Goal: Information Seeking & Learning: Learn about a topic

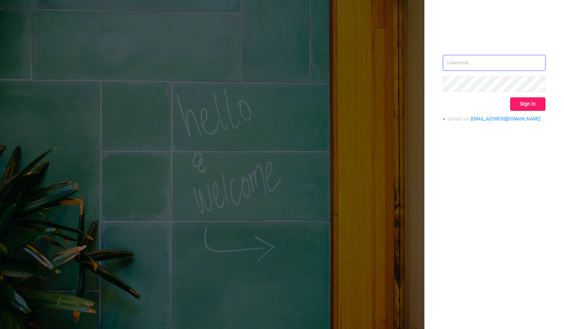
type input "[PERSON_NAME][EMAIL_ADDRESS][DOMAIN_NAME]"
click at [530, 104] on button "Sign in" at bounding box center [527, 103] width 35 height 13
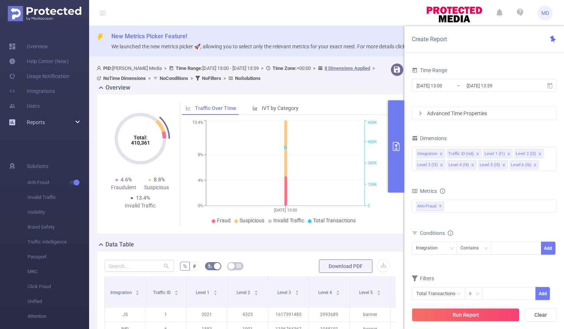
click at [71, 122] on div "Reports" at bounding box center [44, 122] width 89 height 15
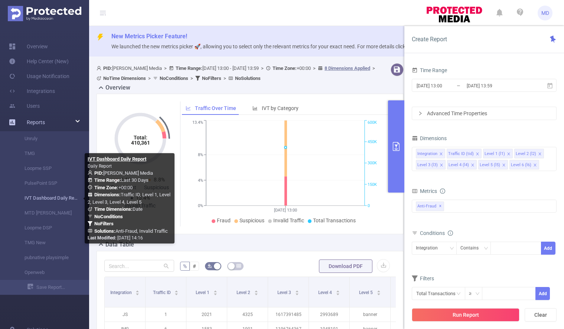
click at [40, 200] on link "IVT Dashboard Daily Report" at bounding box center [47, 198] width 65 height 15
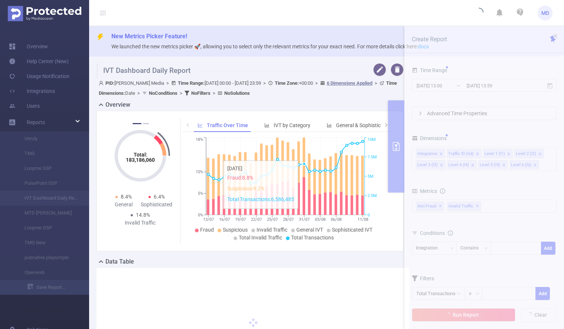
type input "[DATE] 00:00"
type input "[DATE] 23:59"
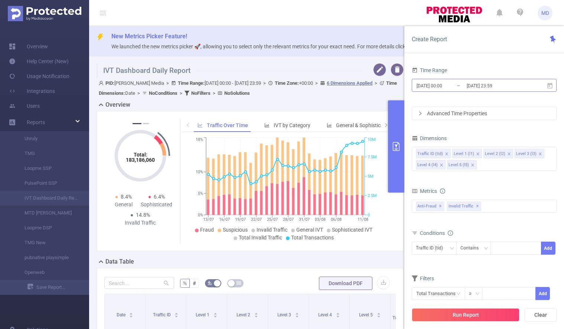
click at [480, 88] on input "[DATE] 23:59" at bounding box center [496, 86] width 60 height 10
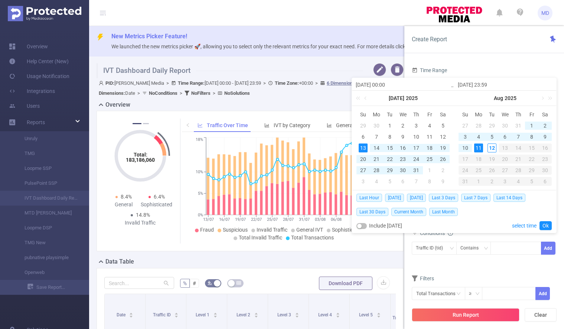
click at [479, 146] on div "11" at bounding box center [478, 147] width 9 height 9
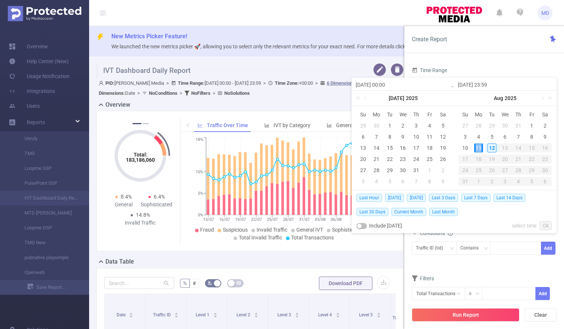
click at [479, 146] on div "11" at bounding box center [478, 147] width 9 height 9
type input "[DATE] 00:00"
click at [547, 225] on link "Ok" at bounding box center [546, 225] width 12 height 9
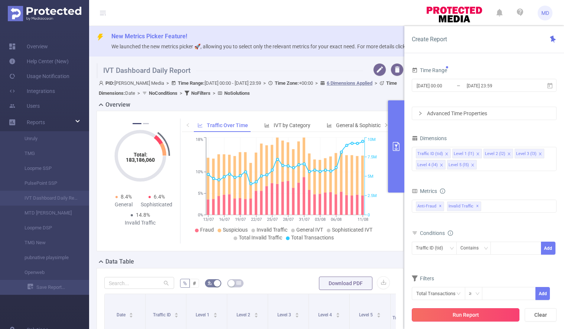
click at [458, 313] on button "Run Report" at bounding box center [466, 314] width 108 height 13
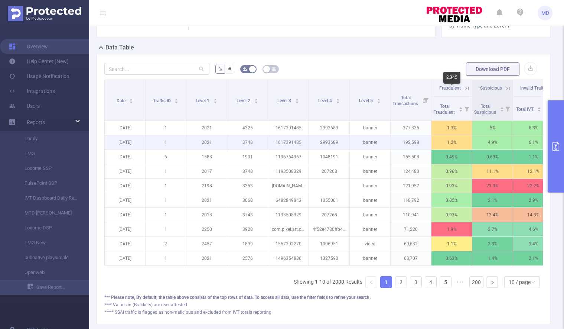
scroll to position [48, 0]
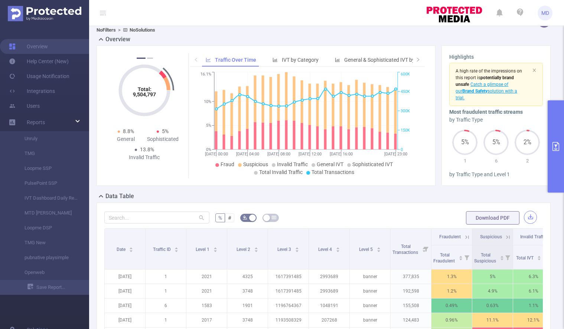
click at [524, 217] on button "button" at bounding box center [530, 217] width 13 height 13
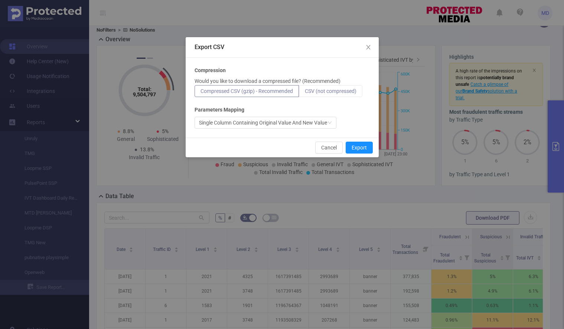
click at [321, 90] on span "CSV (not compressed)" at bounding box center [331, 91] width 52 height 6
click at [305, 93] on input "CSV (not compressed)" at bounding box center [305, 93] width 0 height 0
click at [361, 147] on button "Export" at bounding box center [359, 148] width 27 height 12
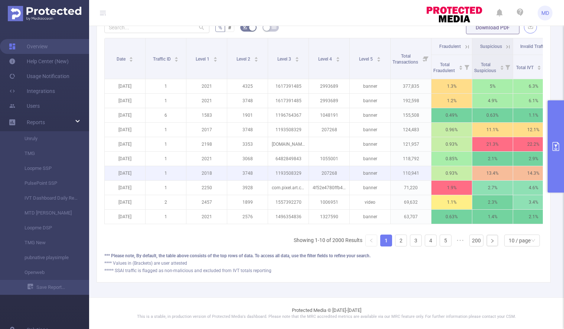
scroll to position [244, 0]
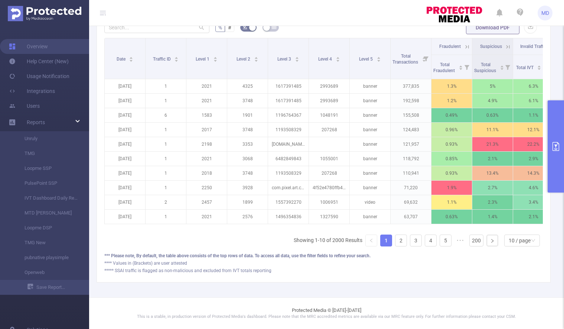
click at [560, 148] on icon "primary" at bounding box center [556, 146] width 9 height 9
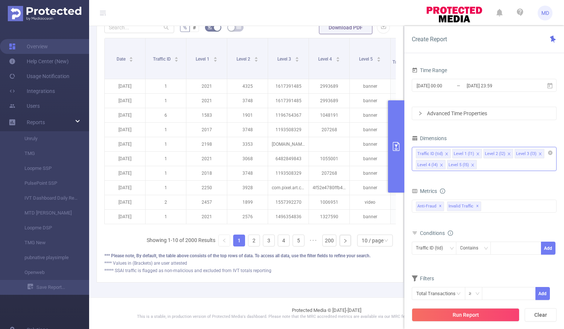
click at [471, 165] on icon "icon: close" at bounding box center [473, 165] width 4 height 4
click at [507, 152] on icon "icon: close" at bounding box center [509, 154] width 4 height 4
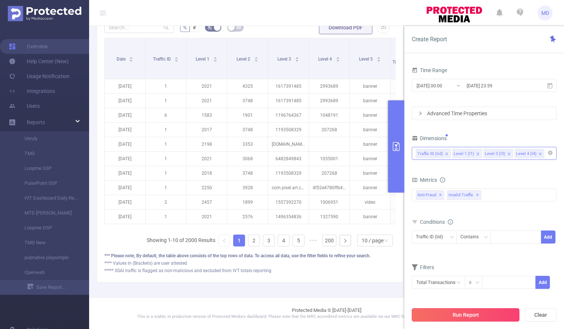
click at [456, 311] on button "Run Report" at bounding box center [466, 314] width 108 height 13
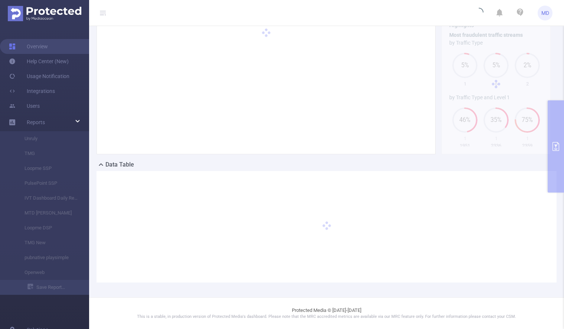
scroll to position [79, 0]
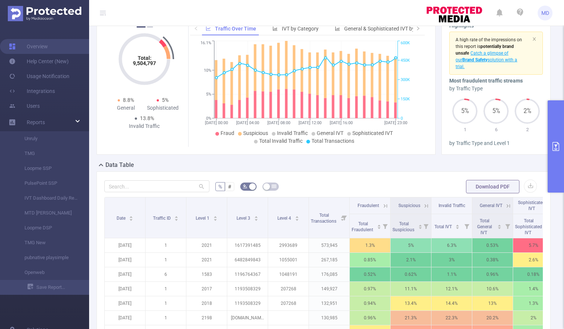
scroll to position [244, 0]
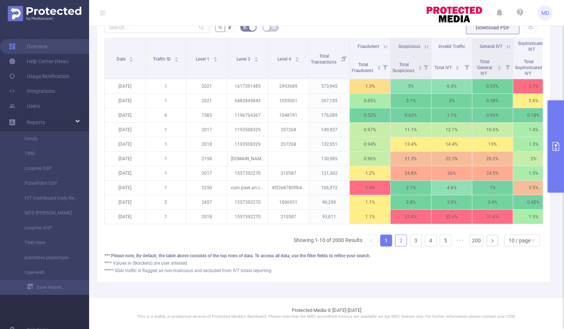
click at [396, 239] on link "2" at bounding box center [401, 240] width 11 height 11
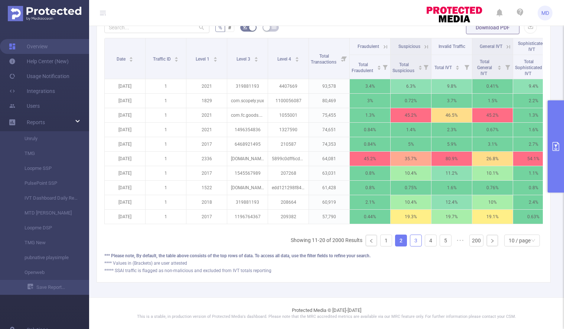
click at [410, 241] on link "3" at bounding box center [415, 240] width 11 height 11
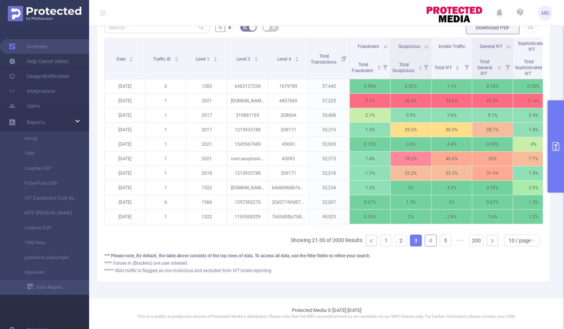
click at [425, 240] on link "4" at bounding box center [430, 240] width 11 height 11
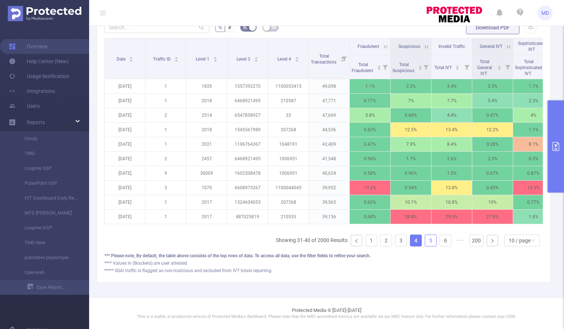
click at [425, 240] on link "5" at bounding box center [430, 240] width 11 height 11
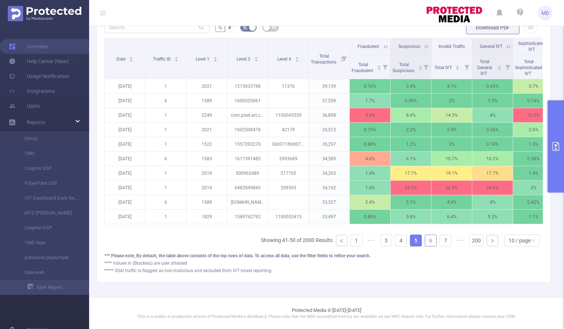
click at [427, 240] on link "6" at bounding box center [430, 240] width 11 height 11
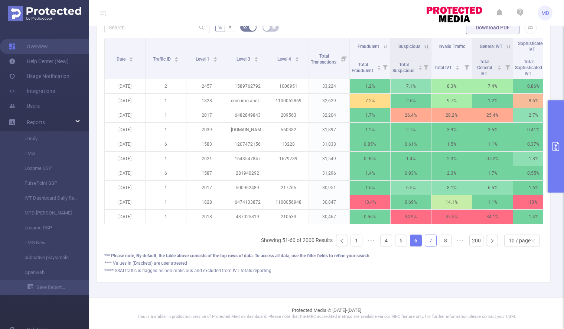
click at [427, 241] on link "7" at bounding box center [430, 240] width 11 height 11
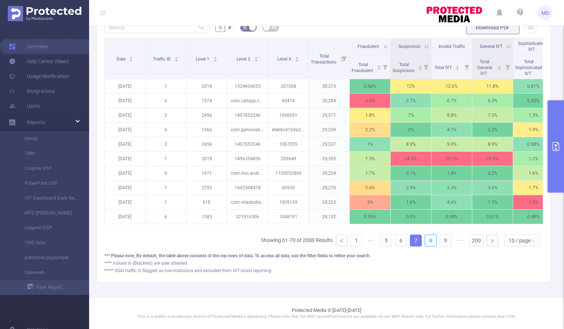
click at [427, 241] on link "8" at bounding box center [430, 240] width 11 height 11
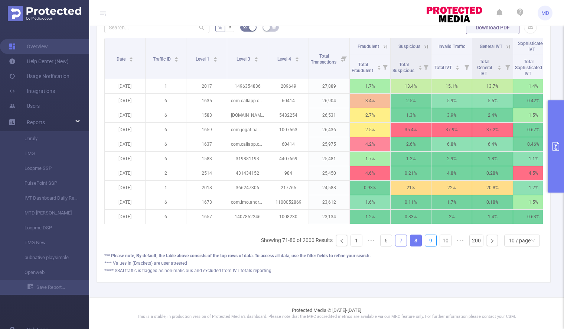
click at [427, 241] on link "9" at bounding box center [430, 240] width 11 height 11
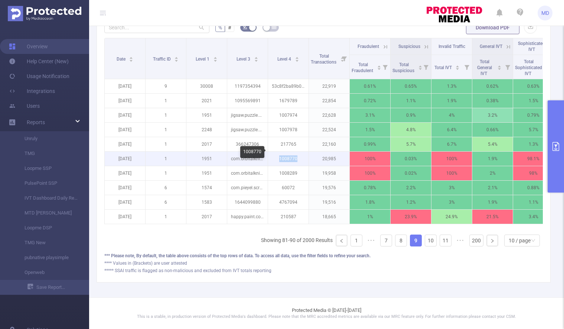
drag, startPoint x: 280, startPoint y: 152, endPoint x: 300, endPoint y: 152, distance: 20.1
click at [300, 152] on p "1008770" at bounding box center [288, 159] width 40 height 14
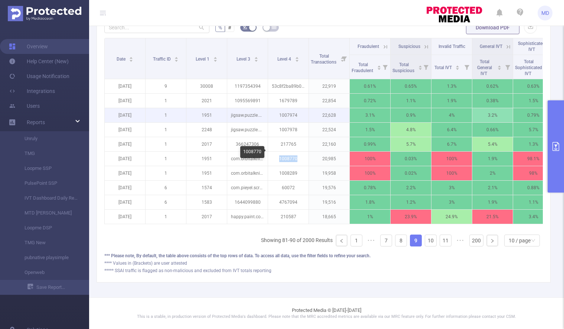
copy p "1008770"
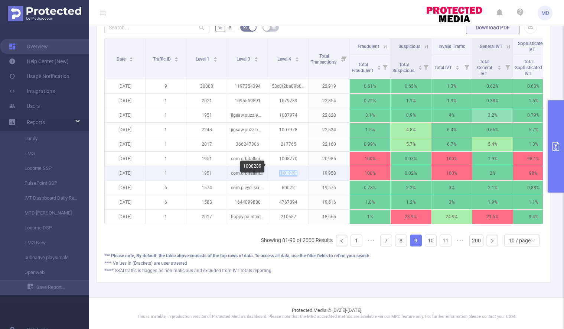
drag, startPoint x: 280, startPoint y: 167, endPoint x: 298, endPoint y: 169, distance: 17.6
click at [298, 169] on p "1008289" at bounding box center [288, 173] width 40 height 14
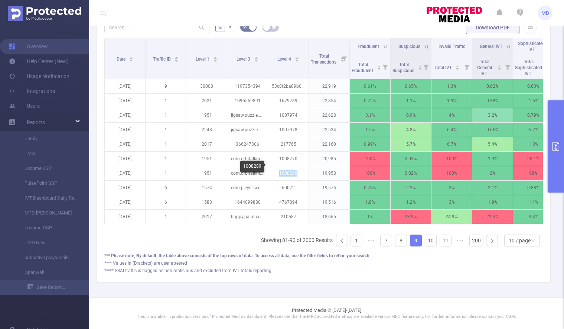
copy p "1008289"
click at [558, 146] on icon "primary" at bounding box center [556, 146] width 9 height 9
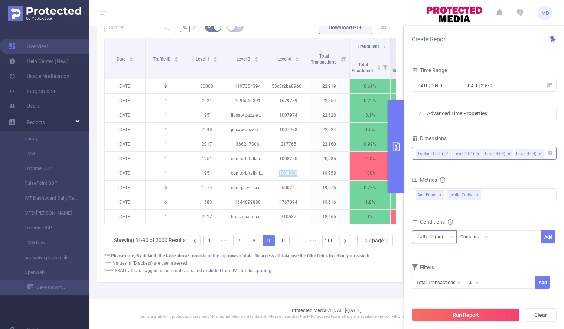
click at [449, 237] on div "Traffic ID (tid)" at bounding box center [434, 237] width 37 height 12
click at [438, 285] on li "Level 4 (l4)" at bounding box center [434, 288] width 45 height 12
click at [507, 233] on div at bounding box center [516, 237] width 43 height 12
paste input "1008289"
type input "1008289"
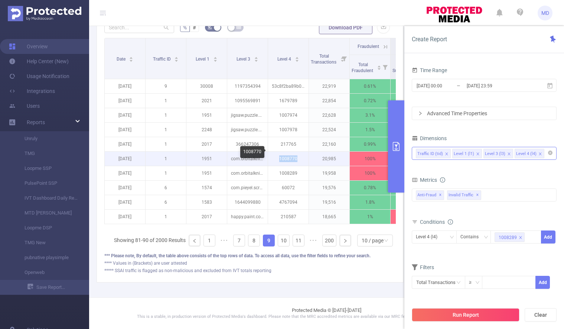
drag, startPoint x: 280, startPoint y: 152, endPoint x: 297, endPoint y: 153, distance: 17.8
click at [297, 153] on p "1008770" at bounding box center [288, 159] width 40 height 14
copy p "1008770"
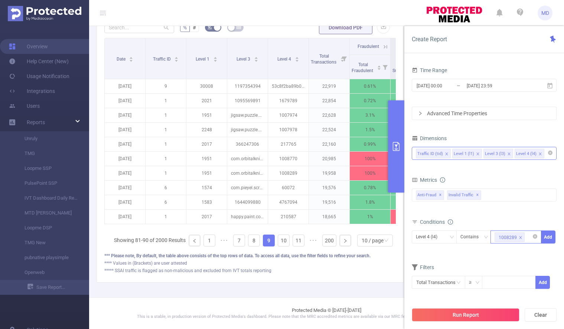
click at [527, 237] on input at bounding box center [527, 237] width 3 height 10
paste input "1008770"
type input "1008770"
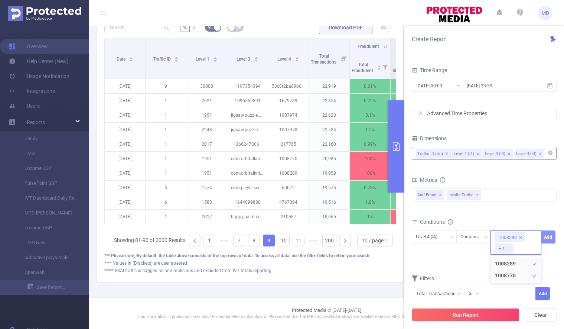
click at [548, 239] on button "Add" at bounding box center [548, 236] width 14 height 13
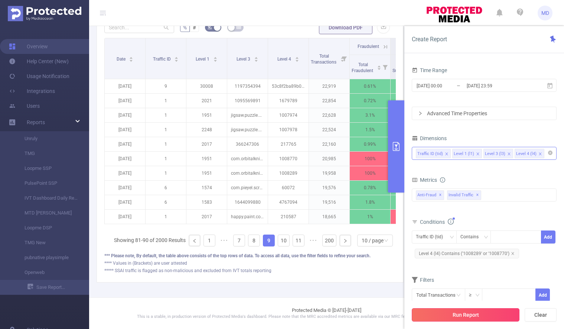
click at [461, 313] on button "Run Report" at bounding box center [466, 314] width 108 height 13
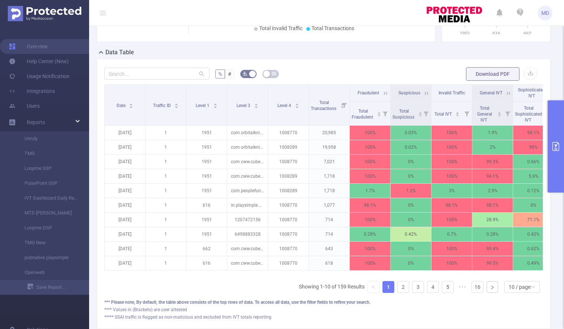
scroll to position [244, 0]
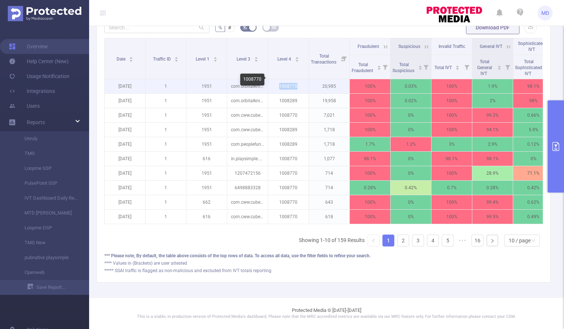
drag, startPoint x: 283, startPoint y: 80, endPoint x: 307, endPoint y: 81, distance: 23.4
click at [307, 81] on p "1008770" at bounding box center [288, 86] width 40 height 14
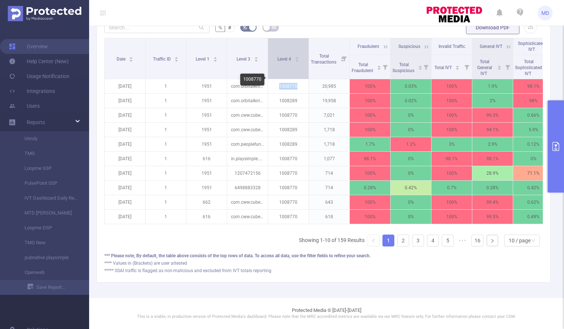
copy p "1008770"
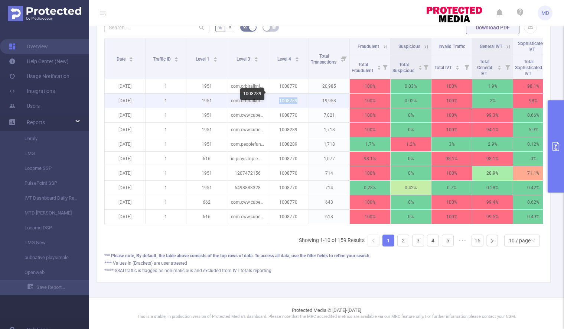
drag, startPoint x: 282, startPoint y: 94, endPoint x: 308, endPoint y: 94, distance: 26.4
click at [308, 94] on p "1008289" at bounding box center [288, 101] width 40 height 14
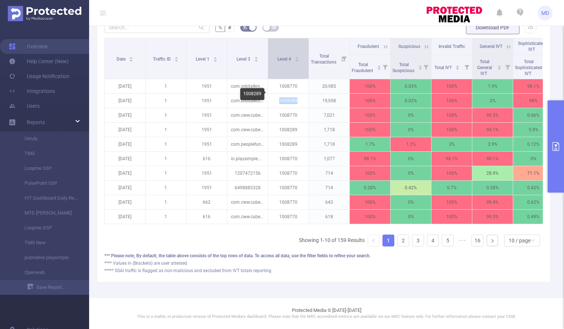
copy p "1008289"
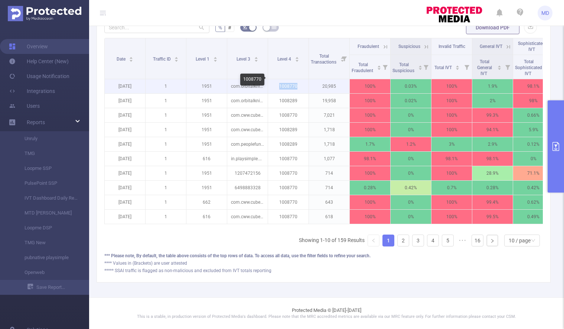
drag, startPoint x: 280, startPoint y: 79, endPoint x: 300, endPoint y: 80, distance: 19.3
click at [300, 80] on p "1008770" at bounding box center [288, 86] width 40 height 14
copy p "1008770"
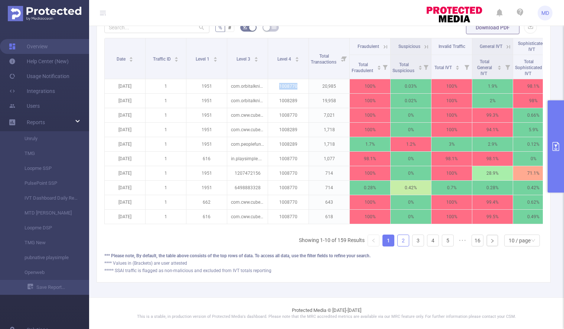
click at [398, 239] on link "2" at bounding box center [403, 240] width 11 height 11
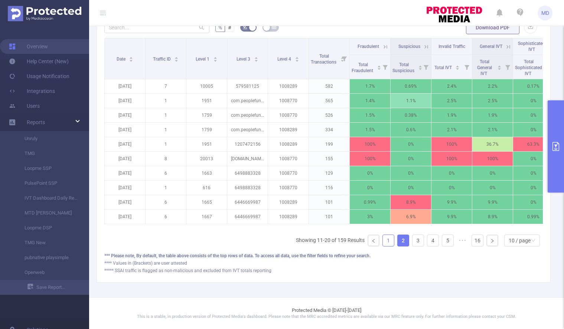
click at [383, 241] on link "1" at bounding box center [388, 240] width 11 height 11
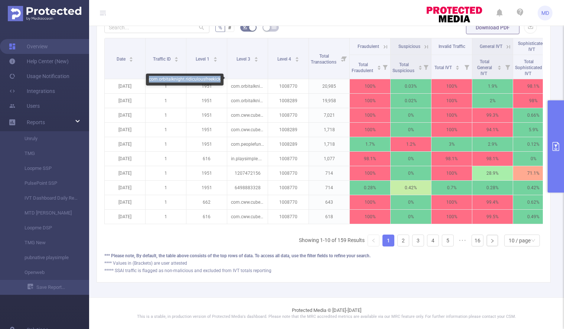
drag, startPoint x: 149, startPoint y: 78, endPoint x: 221, endPoint y: 81, distance: 72.1
click at [221, 81] on div "com.orbitalknight.ridiculousfreekick" at bounding box center [185, 80] width 78 height 12
copy div "com.orbitalknight.ridiculousfreekick"
drag, startPoint x: 181, startPoint y: 107, endPoint x: 220, endPoint y: 109, distance: 38.7
click at [220, 109] on div "com.cww.cubecraft" at bounding box center [200, 109] width 45 height 12
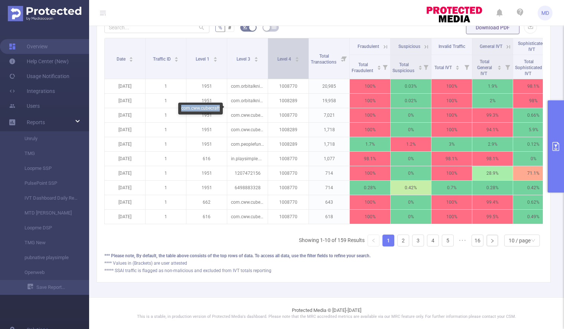
copy div "com.cww.cubecraft"
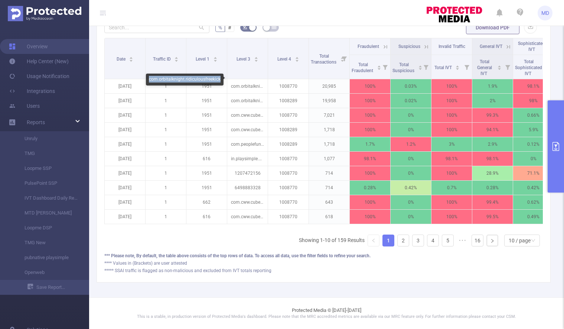
drag, startPoint x: 149, startPoint y: 79, endPoint x: 220, endPoint y: 78, distance: 70.6
click at [220, 78] on div "com.orbitalknight.ridiculousfreekick" at bounding box center [185, 80] width 78 height 12
copy div "com.orbitalknight.ridiculousfreekick"
click at [384, 43] on icon at bounding box center [385, 46] width 7 height 7
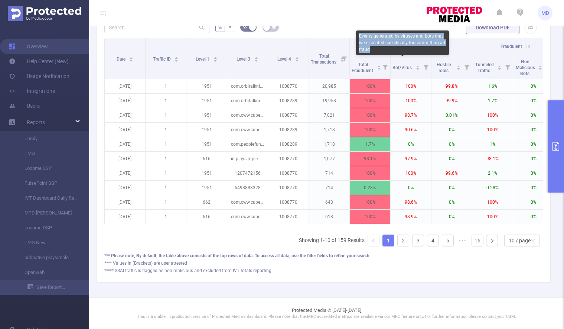
drag, startPoint x: 359, startPoint y: 35, endPoint x: 397, endPoint y: 48, distance: 39.9
click at [397, 48] on div "Events generated by viruses and bots that were created specifically for committ…" at bounding box center [402, 42] width 93 height 25
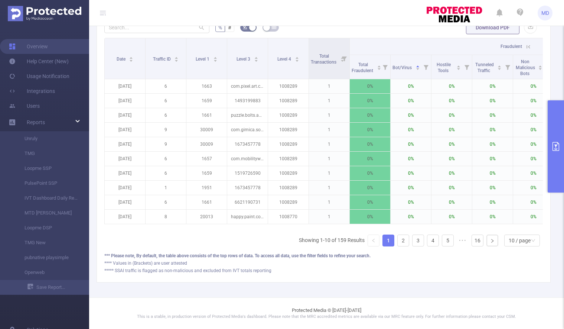
click at [525, 43] on icon at bounding box center [528, 46] width 7 height 7
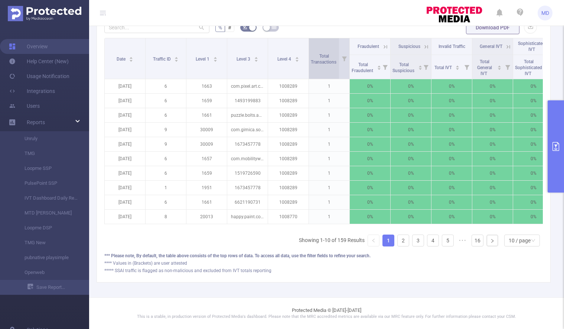
click at [332, 52] on div "Total Transactions" at bounding box center [328, 58] width 34 height 13
click at [326, 52] on div "Total Transactions" at bounding box center [328, 58] width 34 height 13
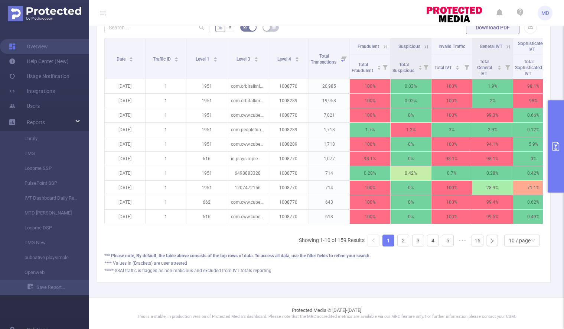
click at [549, 144] on button "primary" at bounding box center [556, 146] width 16 height 92
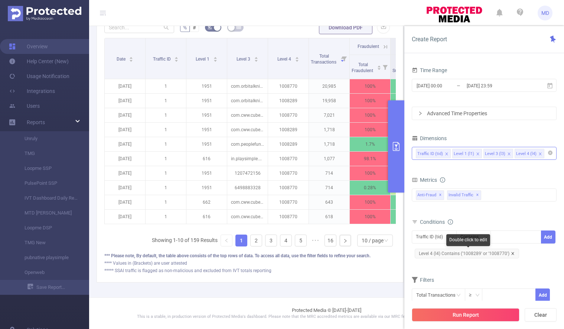
click at [513, 254] on icon "icon: close" at bounding box center [513, 253] width 4 height 4
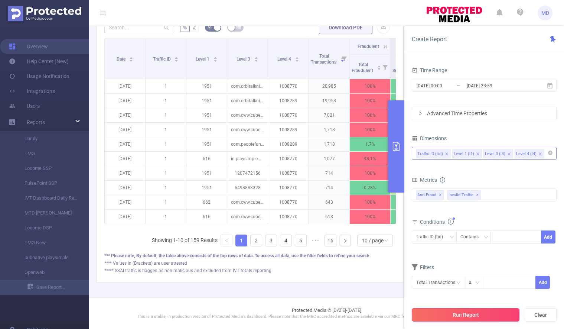
click at [454, 317] on button "Run Report" at bounding box center [466, 314] width 108 height 13
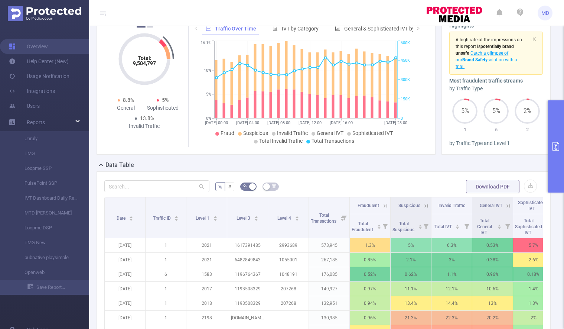
scroll to position [244, 0]
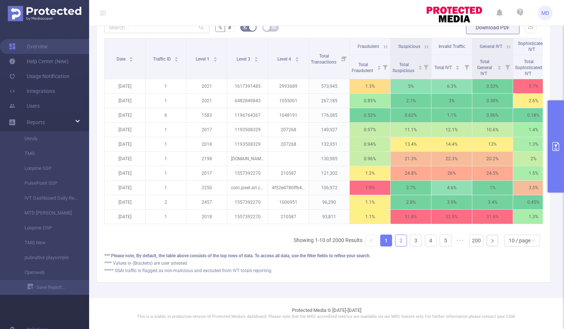
click at [396, 243] on link "2" at bounding box center [401, 240] width 11 height 11
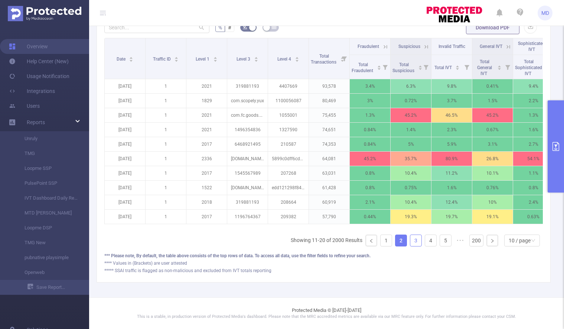
click at [410, 240] on link "3" at bounding box center [415, 240] width 11 height 11
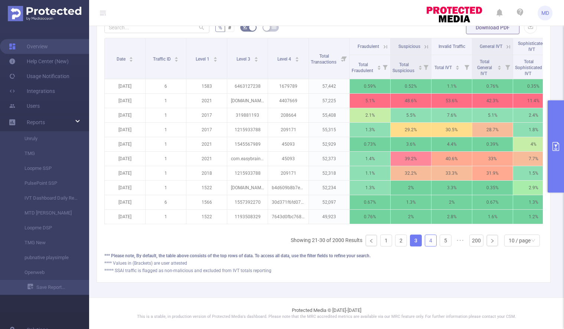
click at [425, 240] on link "4" at bounding box center [430, 240] width 11 height 11
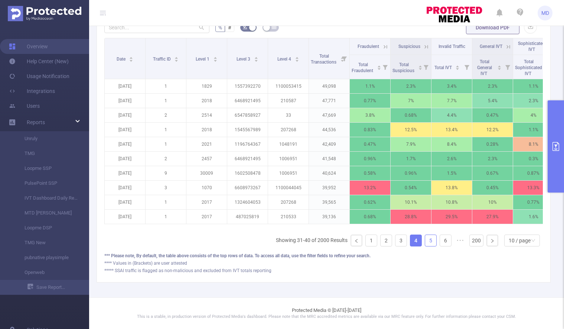
click at [426, 242] on link "5" at bounding box center [430, 240] width 11 height 11
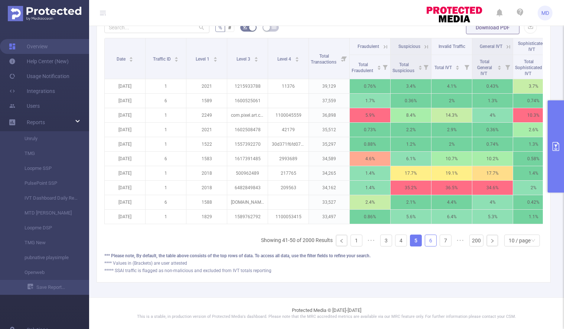
click at [427, 241] on link "6" at bounding box center [430, 240] width 11 height 11
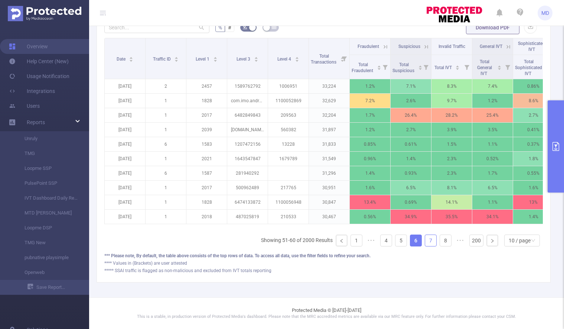
click at [427, 241] on link "7" at bounding box center [430, 240] width 11 height 11
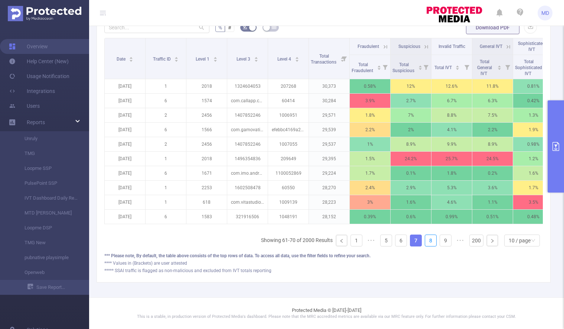
click at [427, 241] on link "8" at bounding box center [430, 240] width 11 height 11
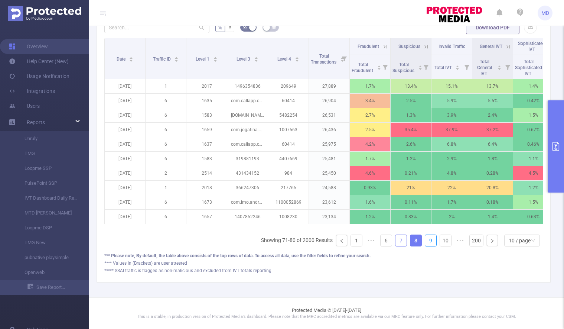
click at [427, 241] on link "9" at bounding box center [430, 240] width 11 height 11
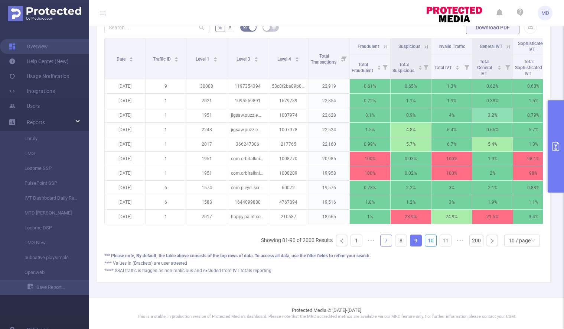
click at [427, 241] on link "10" at bounding box center [430, 240] width 11 height 11
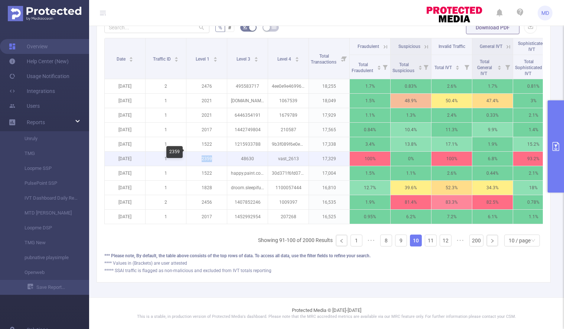
drag, startPoint x: 202, startPoint y: 152, endPoint x: 214, endPoint y: 153, distance: 12.3
click at [214, 153] on p "2359" at bounding box center [206, 159] width 40 height 14
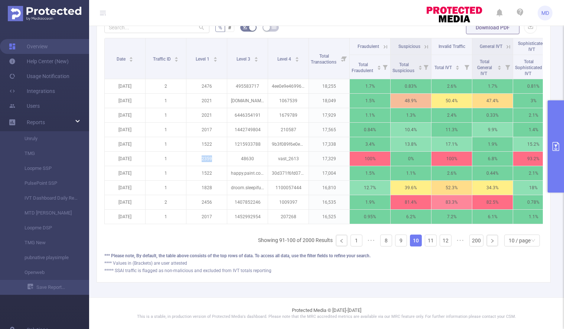
click at [555, 153] on button "primary" at bounding box center [556, 146] width 16 height 92
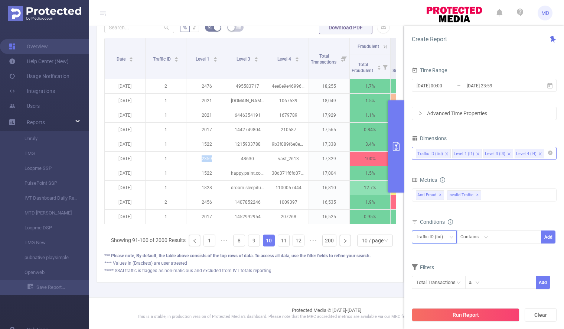
click at [444, 238] on div "Traffic ID (tid)" at bounding box center [432, 237] width 32 height 12
click at [439, 259] on li "Level 1 (l1)" at bounding box center [434, 264] width 45 height 12
click at [516, 237] on div at bounding box center [516, 237] width 43 height 12
type input "2359"
click at [551, 236] on button "Add" at bounding box center [548, 236] width 14 height 13
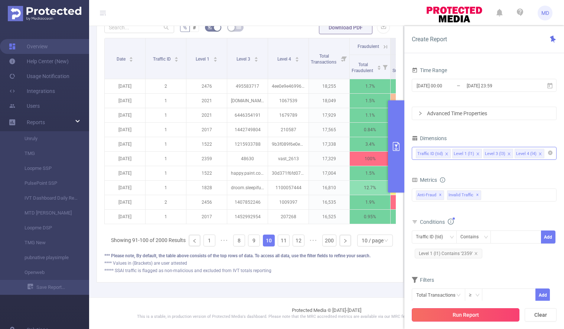
click at [471, 315] on button "Run Report" at bounding box center [466, 314] width 108 height 13
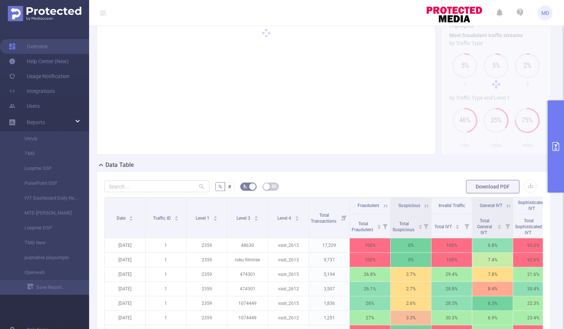
scroll to position [244, 0]
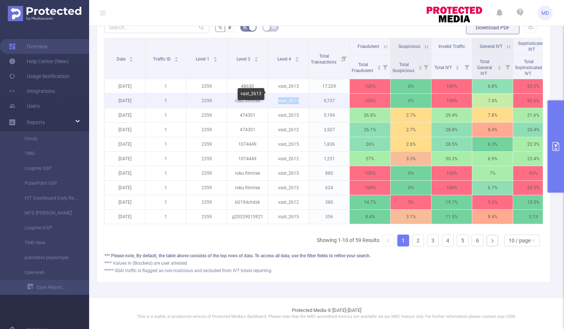
drag, startPoint x: 279, startPoint y: 95, endPoint x: 298, endPoint y: 95, distance: 19.3
click at [298, 95] on p "vast_2613" at bounding box center [288, 101] width 40 height 14
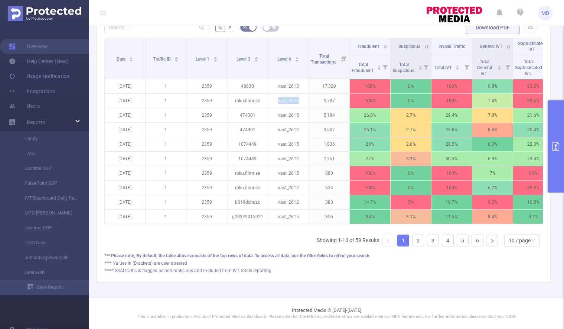
click at [555, 148] on icon "primary" at bounding box center [556, 146] width 9 height 9
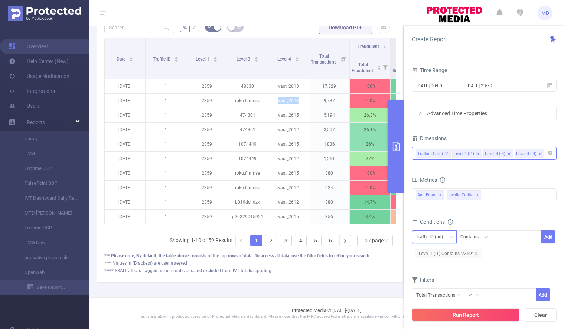
click at [451, 239] on icon "icon: down" at bounding box center [451, 237] width 4 height 4
click at [443, 286] on li "Level 4 (l4)" at bounding box center [434, 288] width 45 height 12
click at [517, 231] on div at bounding box center [516, 237] width 43 height 12
paste input "vast_2613"
type input "vast_2613"
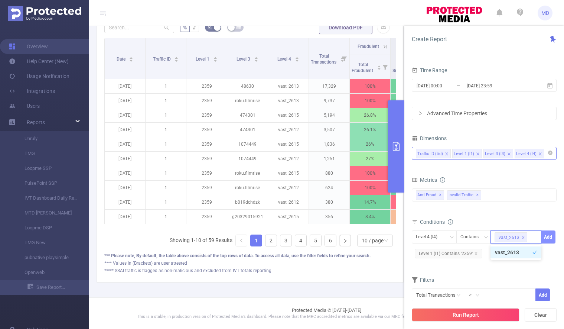
click at [544, 235] on button "Add" at bounding box center [548, 236] width 14 height 13
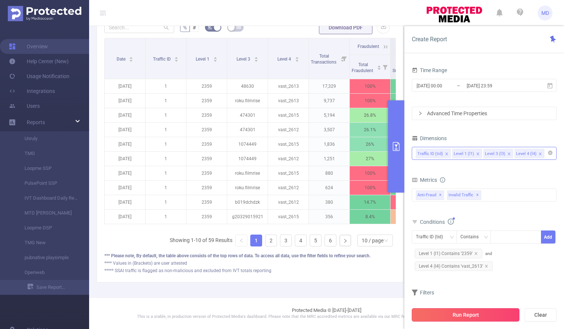
click at [459, 316] on button "Run Report" at bounding box center [466, 314] width 108 height 13
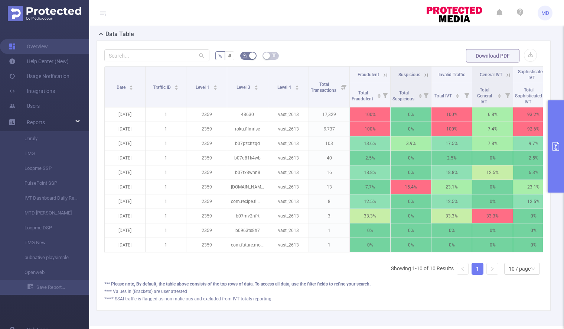
scroll to position [244, 0]
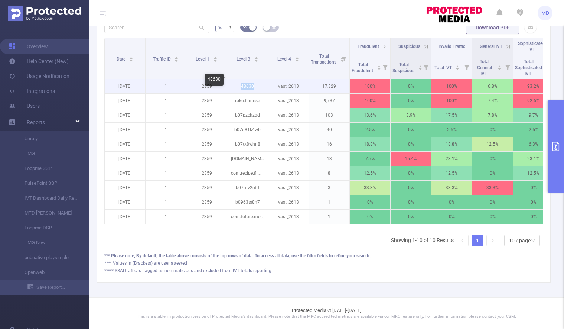
drag, startPoint x: 241, startPoint y: 80, endPoint x: 255, endPoint y: 81, distance: 13.4
click at [255, 81] on p "48630" at bounding box center [247, 86] width 40 height 14
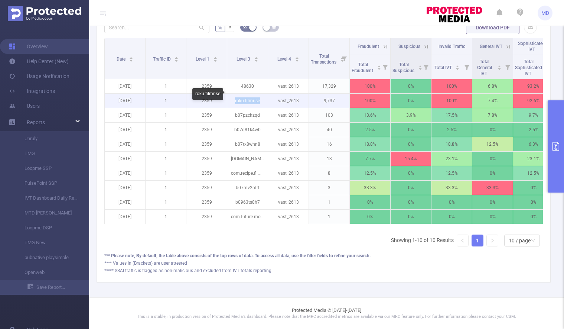
drag, startPoint x: 236, startPoint y: 95, endPoint x: 260, endPoint y: 96, distance: 23.8
click at [260, 96] on p "roku.filmrise" at bounding box center [247, 101] width 40 height 14
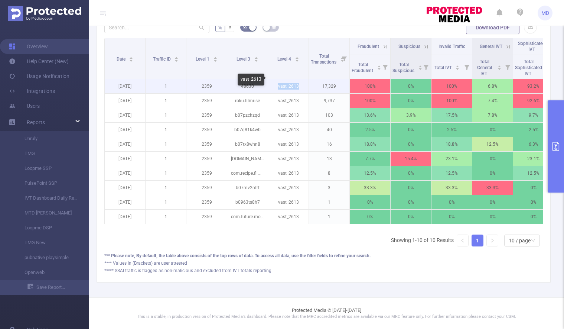
drag, startPoint x: 277, startPoint y: 81, endPoint x: 299, endPoint y: 81, distance: 21.2
click at [299, 81] on p "vast_2613" at bounding box center [288, 86] width 40 height 14
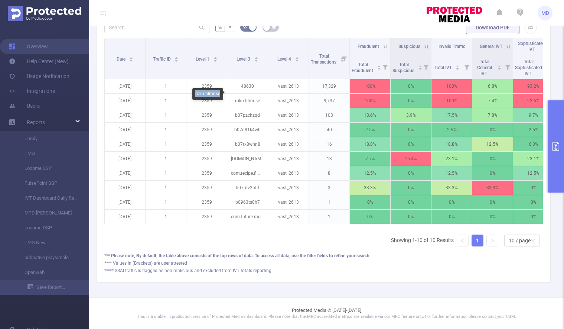
drag, startPoint x: 195, startPoint y: 93, endPoint x: 220, endPoint y: 94, distance: 24.5
click at [220, 94] on div "roku.filmrise" at bounding box center [207, 94] width 31 height 12
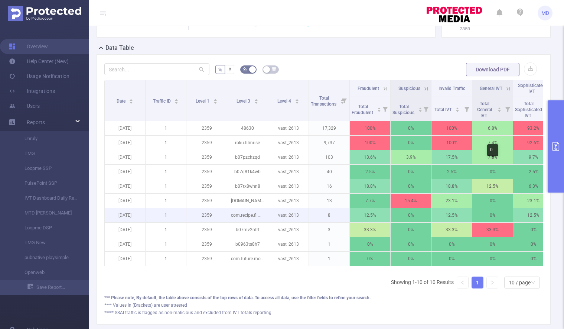
scroll to position [169, 0]
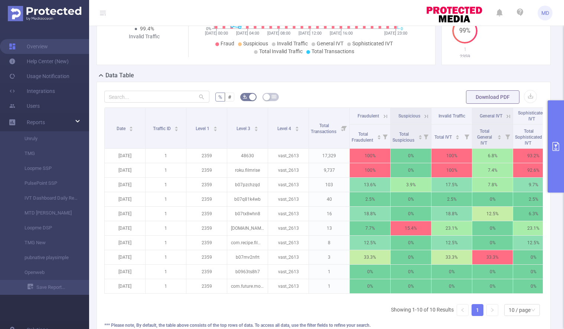
click at [556, 141] on button "primary" at bounding box center [556, 146] width 16 height 92
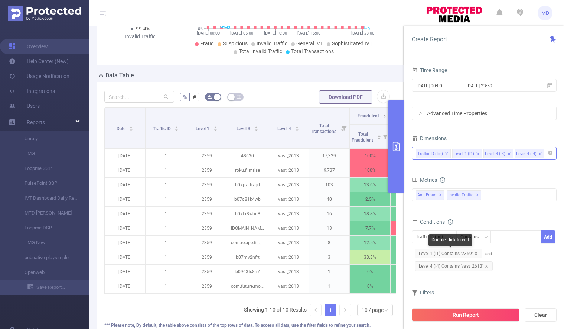
click at [477, 252] on icon "icon: close" at bounding box center [476, 253] width 4 height 4
click at [486, 253] on icon "icon: close" at bounding box center [487, 253] width 4 height 4
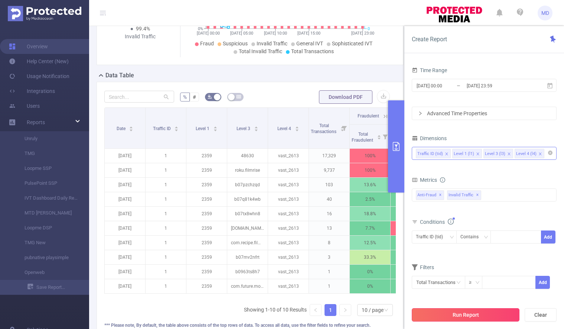
click at [467, 311] on button "Run Report" at bounding box center [466, 314] width 108 height 13
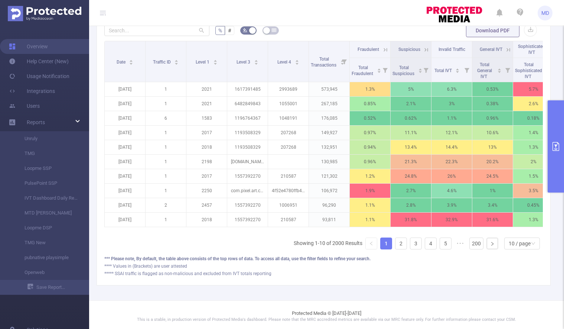
scroll to position [244, 0]
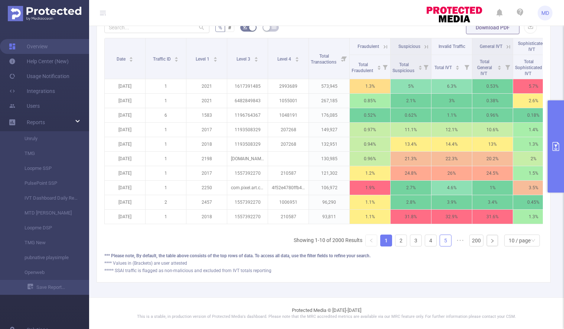
click at [440, 243] on link "5" at bounding box center [445, 240] width 11 height 11
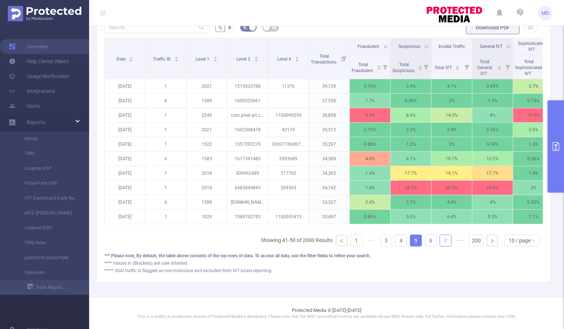
click at [440, 243] on link "7" at bounding box center [445, 240] width 11 height 11
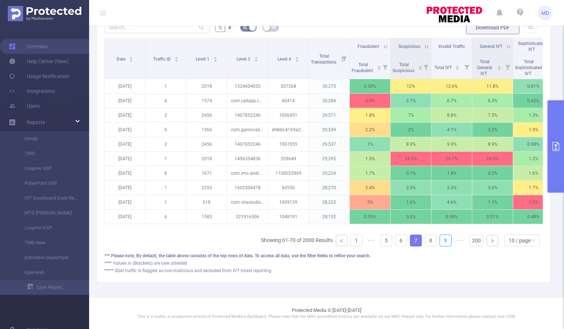
click at [440, 243] on link "9" at bounding box center [445, 240] width 11 height 11
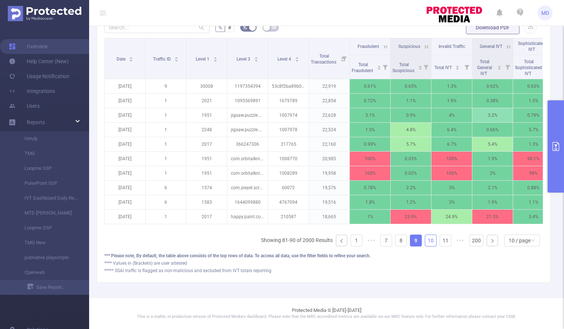
click at [426, 242] on link "10" at bounding box center [430, 240] width 11 height 11
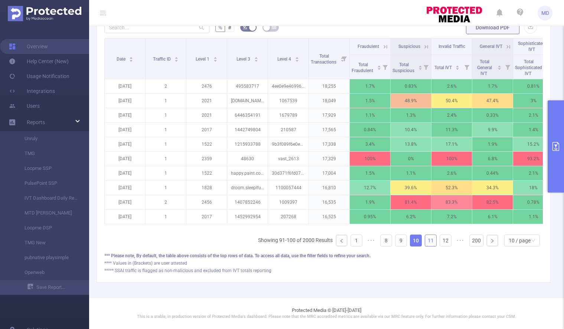
click at [426, 242] on link "11" at bounding box center [430, 240] width 11 height 11
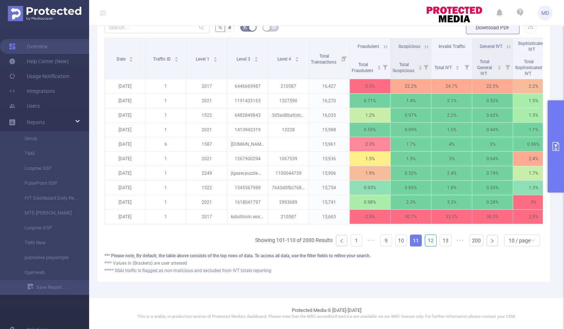
click at [426, 242] on link "12" at bounding box center [430, 240] width 11 height 11
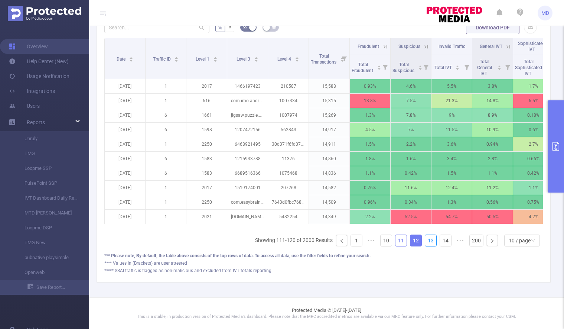
click at [426, 242] on link "13" at bounding box center [430, 240] width 11 height 11
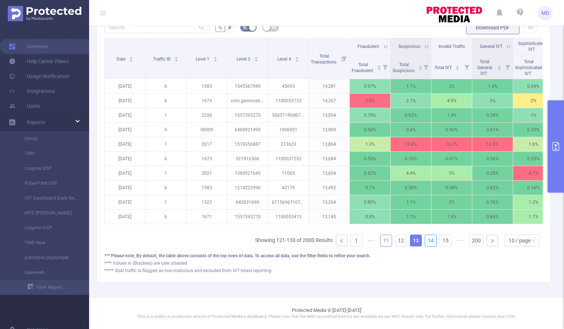
click at [426, 242] on link "14" at bounding box center [430, 240] width 11 height 11
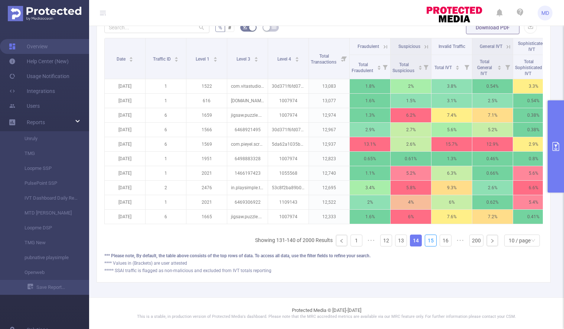
click at [426, 242] on link "15" at bounding box center [430, 240] width 11 height 11
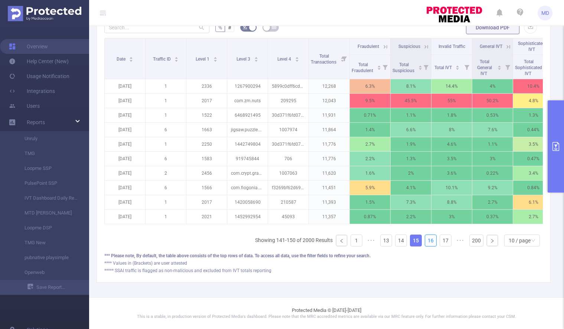
click at [426, 242] on link "16" at bounding box center [430, 240] width 11 height 11
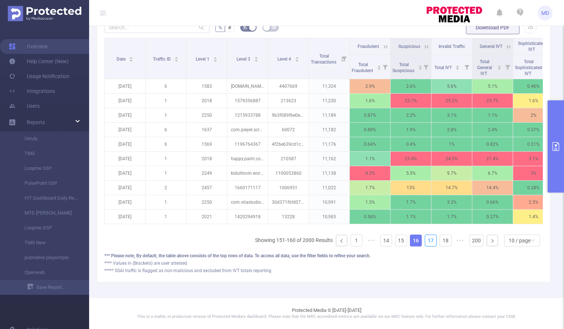
click at [426, 242] on link "17" at bounding box center [430, 240] width 11 height 11
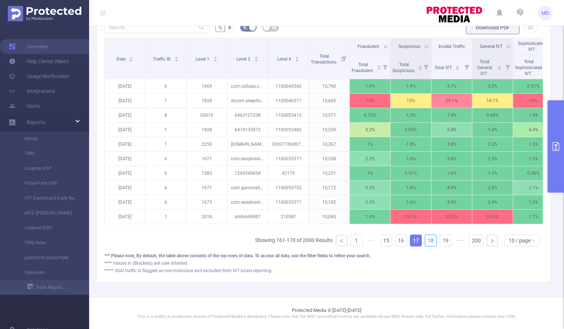
click at [426, 242] on link "18" at bounding box center [430, 240] width 11 height 11
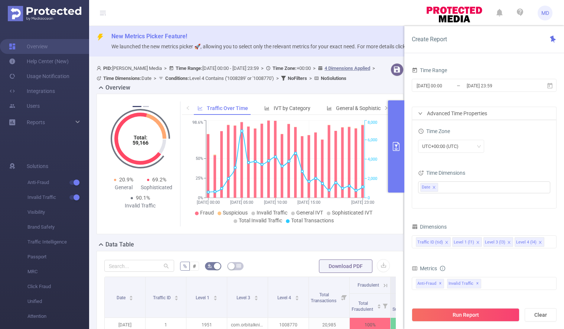
scroll to position [254, 0]
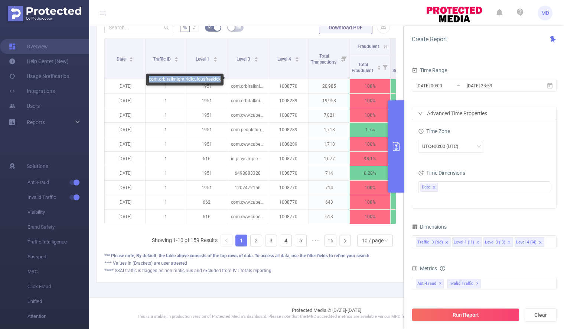
drag, startPoint x: 150, startPoint y: 78, endPoint x: 221, endPoint y: 79, distance: 70.9
click at [221, 79] on div "com.orbitalknight.ridiculousfreekick" at bounding box center [185, 80] width 78 height 12
copy div "com.orbitalknight.ridiculousfreekick"
drag, startPoint x: 181, startPoint y: 108, endPoint x: 221, endPoint y: 110, distance: 39.4
click at [221, 110] on div "com.cww.cubecraft" at bounding box center [200, 109] width 45 height 12
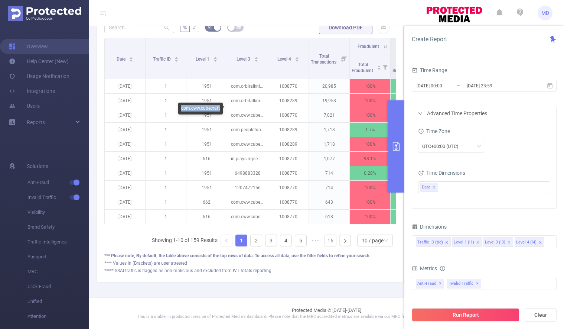
copy div "com.cww.cubecraft"
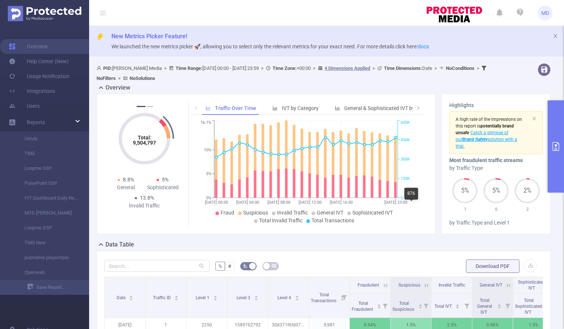
scroll to position [244, 0]
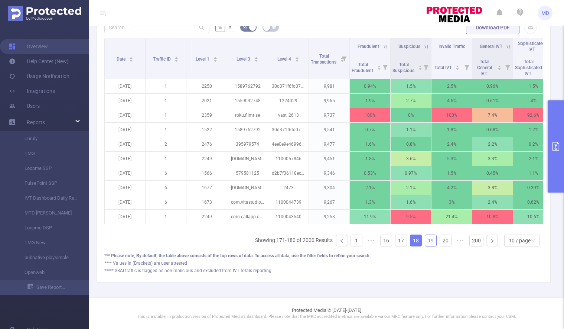
click at [429, 238] on link "19" at bounding box center [430, 240] width 11 height 11
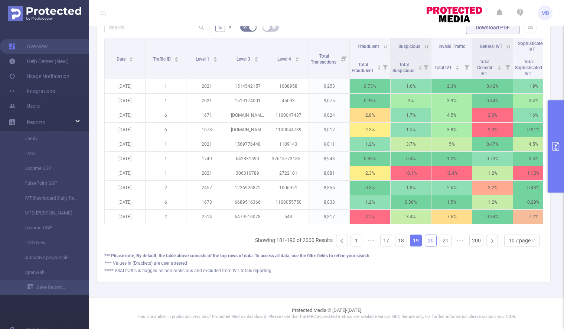
click at [427, 239] on link "20" at bounding box center [430, 240] width 11 height 11
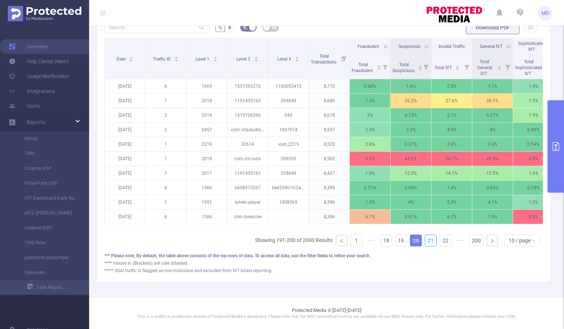
click at [427, 239] on link "21" at bounding box center [430, 240] width 11 height 11
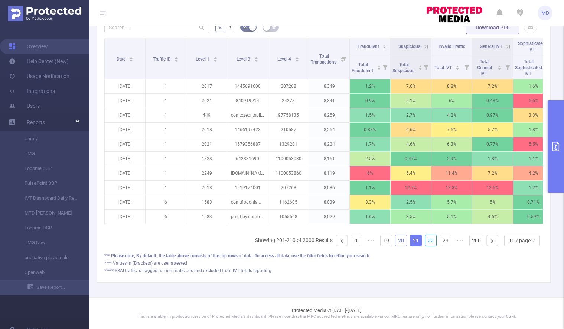
click at [427, 239] on link "22" at bounding box center [430, 240] width 11 height 11
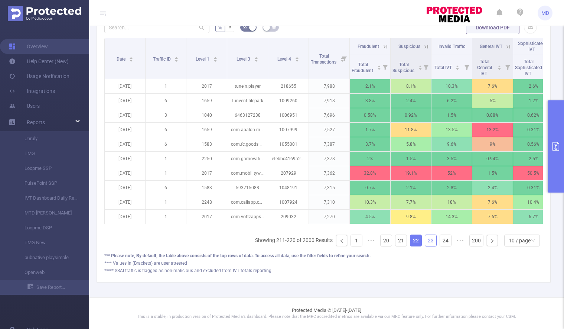
click at [427, 239] on link "23" at bounding box center [430, 240] width 11 height 11
